Goal: Go to known website: Access a specific website the user already knows

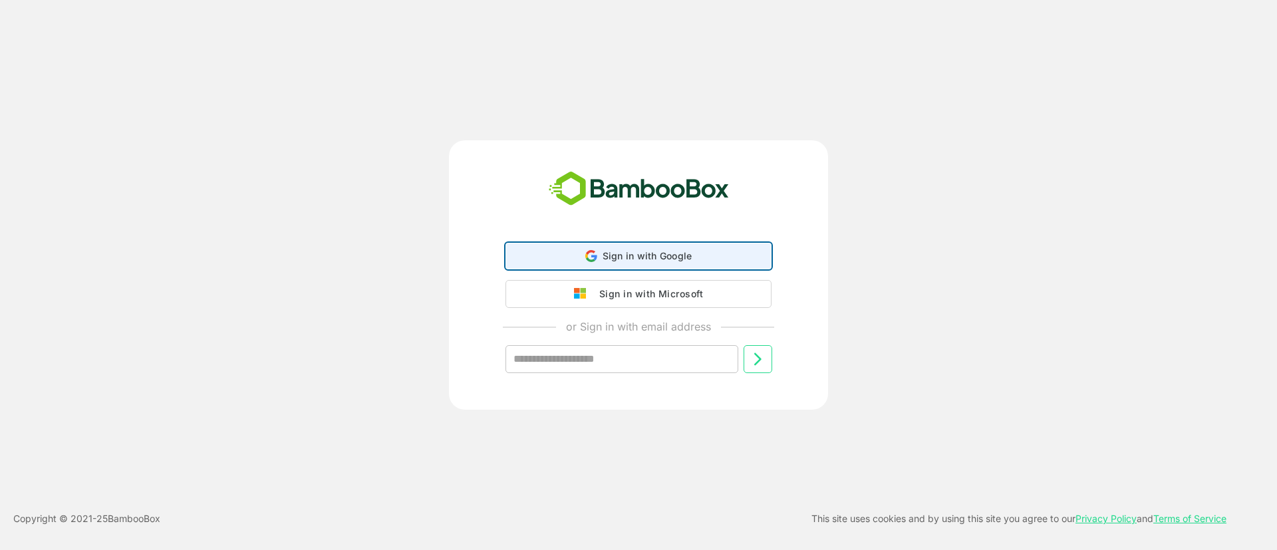
click at [593, 255] on icon at bounding box center [594, 257] width 6 height 5
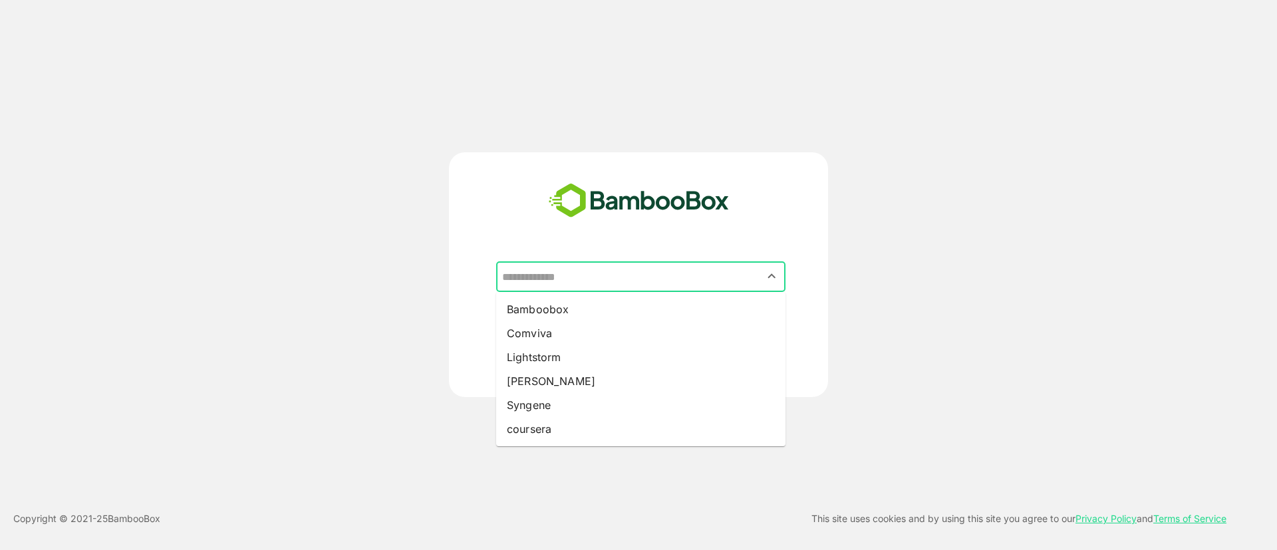
click at [543, 269] on input "text" at bounding box center [641, 276] width 284 height 25
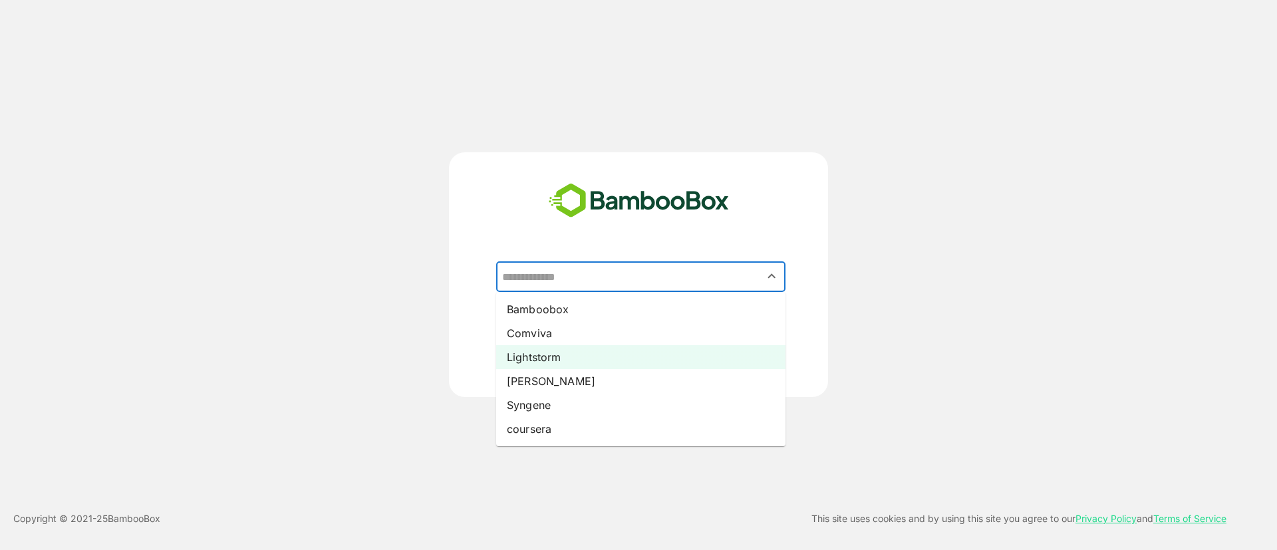
click at [560, 355] on li "Lightstorm" at bounding box center [640, 357] width 289 height 24
type input "**********"
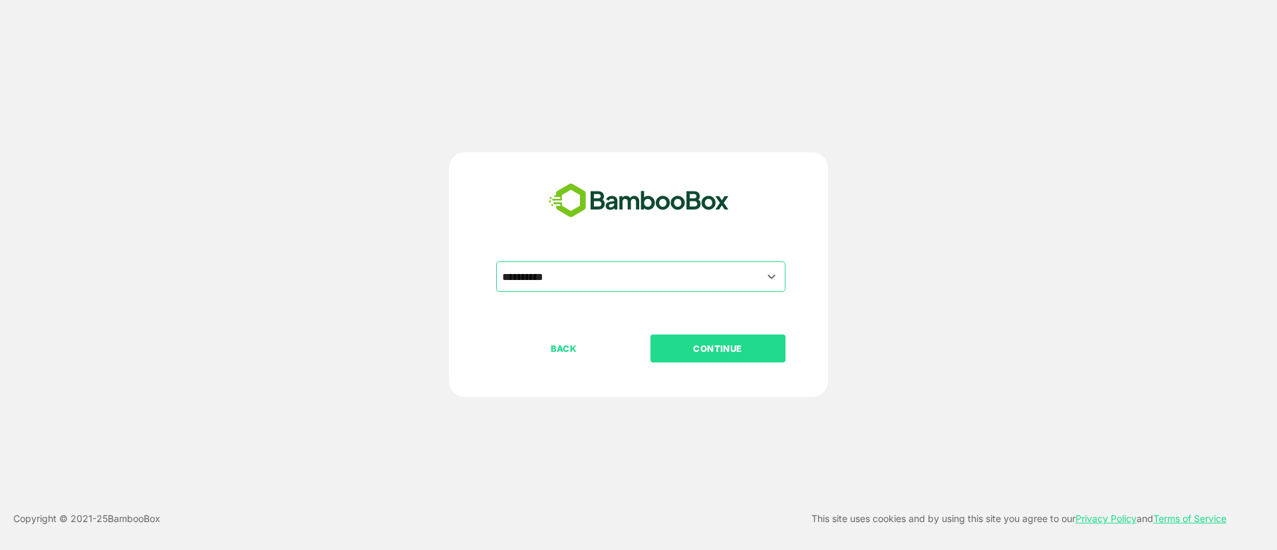
click at [729, 345] on p "CONTINUE" at bounding box center [717, 348] width 133 height 15
click at [701, 348] on p "CONTINUE" at bounding box center [717, 348] width 133 height 15
